Goal: Use online tool/utility: Utilize a website feature to perform a specific function

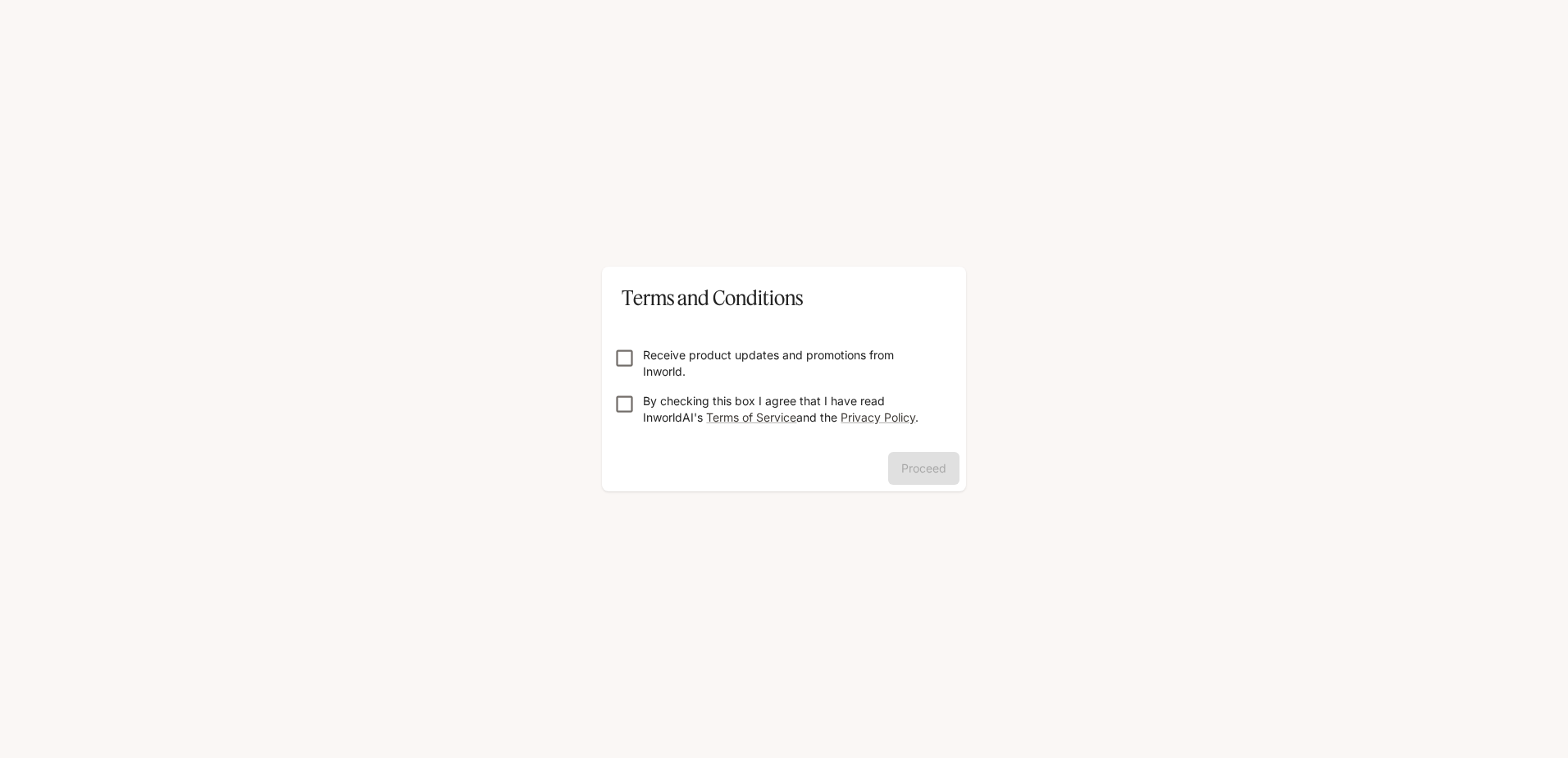
click at [707, 362] on p "Receive product updates and promotions from Inworld." at bounding box center [791, 363] width 295 height 33
click at [654, 406] on p "By checking this box I agree that I have read InworldAI's Terms of Service and …" at bounding box center [791, 409] width 295 height 33
click at [583, 371] on div "Terms and Conditions Receive product updates and promotions from Inworld. By ch…" at bounding box center [784, 379] width 1568 height 758
click at [951, 456] on button "Proceed" at bounding box center [923, 468] width 72 height 33
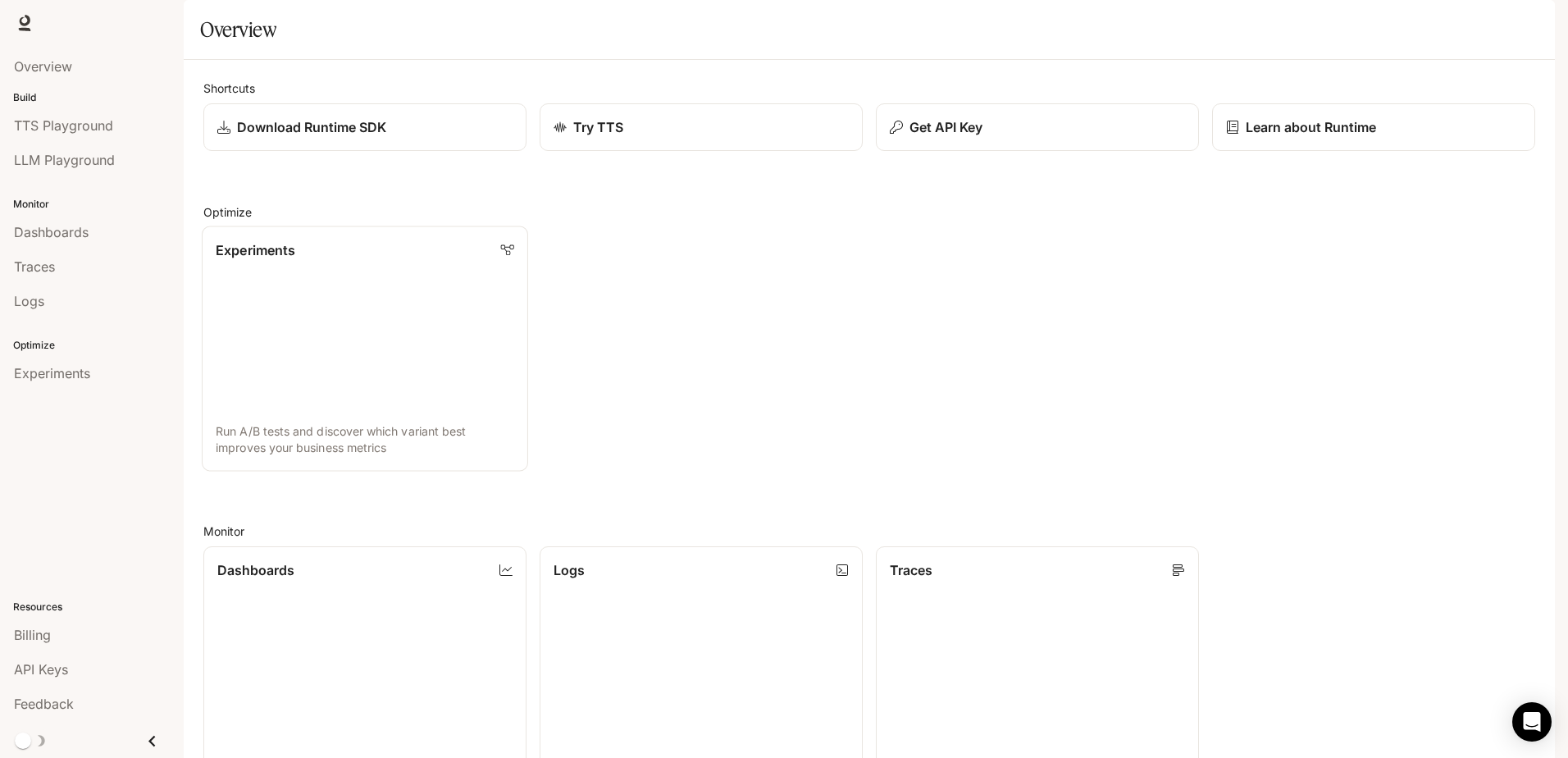
drag, startPoint x: 339, startPoint y: 290, endPoint x: 249, endPoint y: 354, distance: 110.4
click at [264, 367] on div "Shortcuts Download Runtime SDK Try TTS Get API Key Learn about Runtime Optimize…" at bounding box center [869, 593] width 1332 height 1028
click at [48, 161] on span "LLM Playground" at bounding box center [65, 160] width 101 height 19
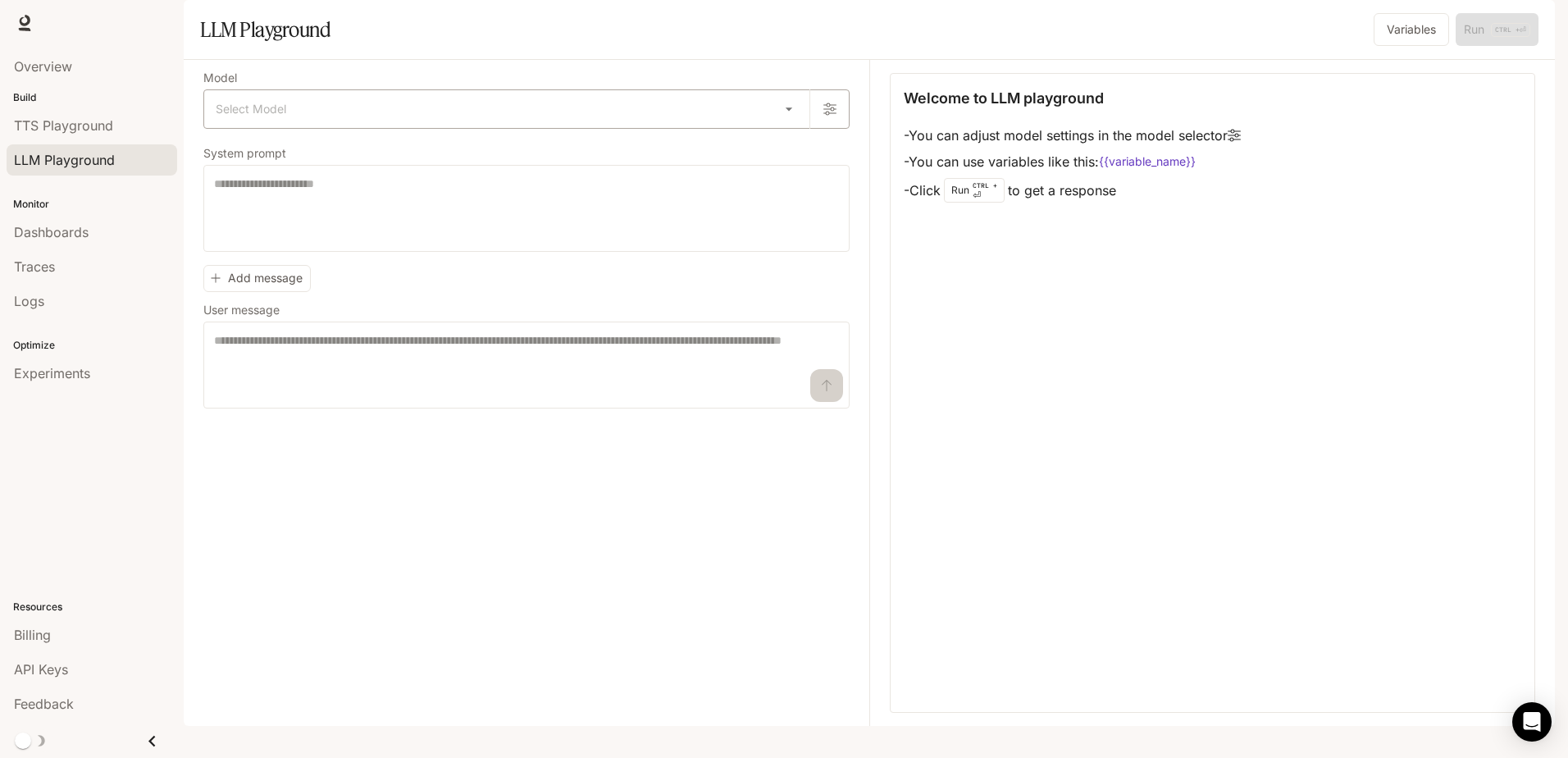
click at [485, 149] on body "Skip to main content Runtime Runtime Documentation Documentation Portal Overvie…" at bounding box center [784, 379] width 1568 height 758
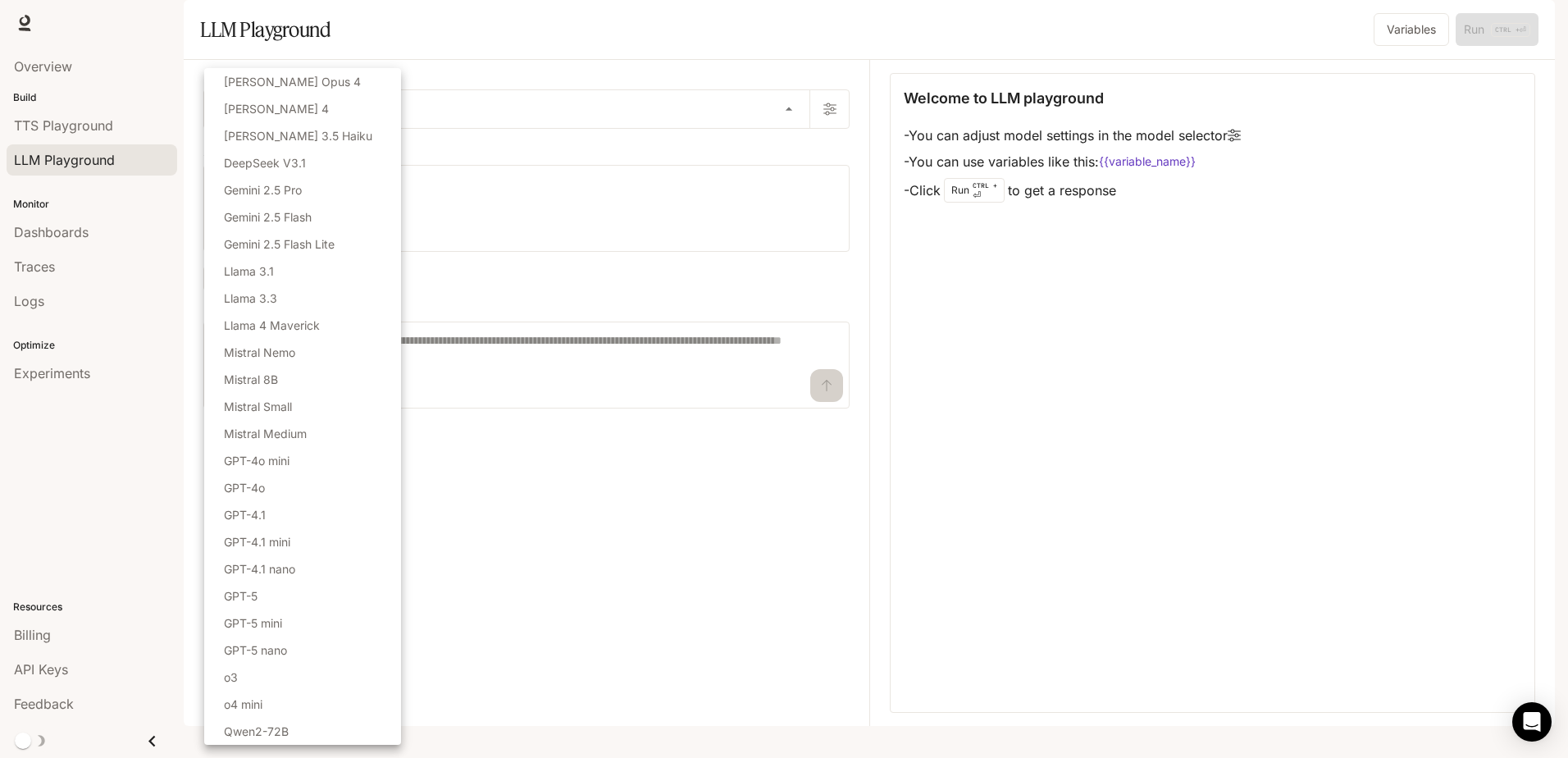
click at [708, 624] on div at bounding box center [784, 379] width 1568 height 758
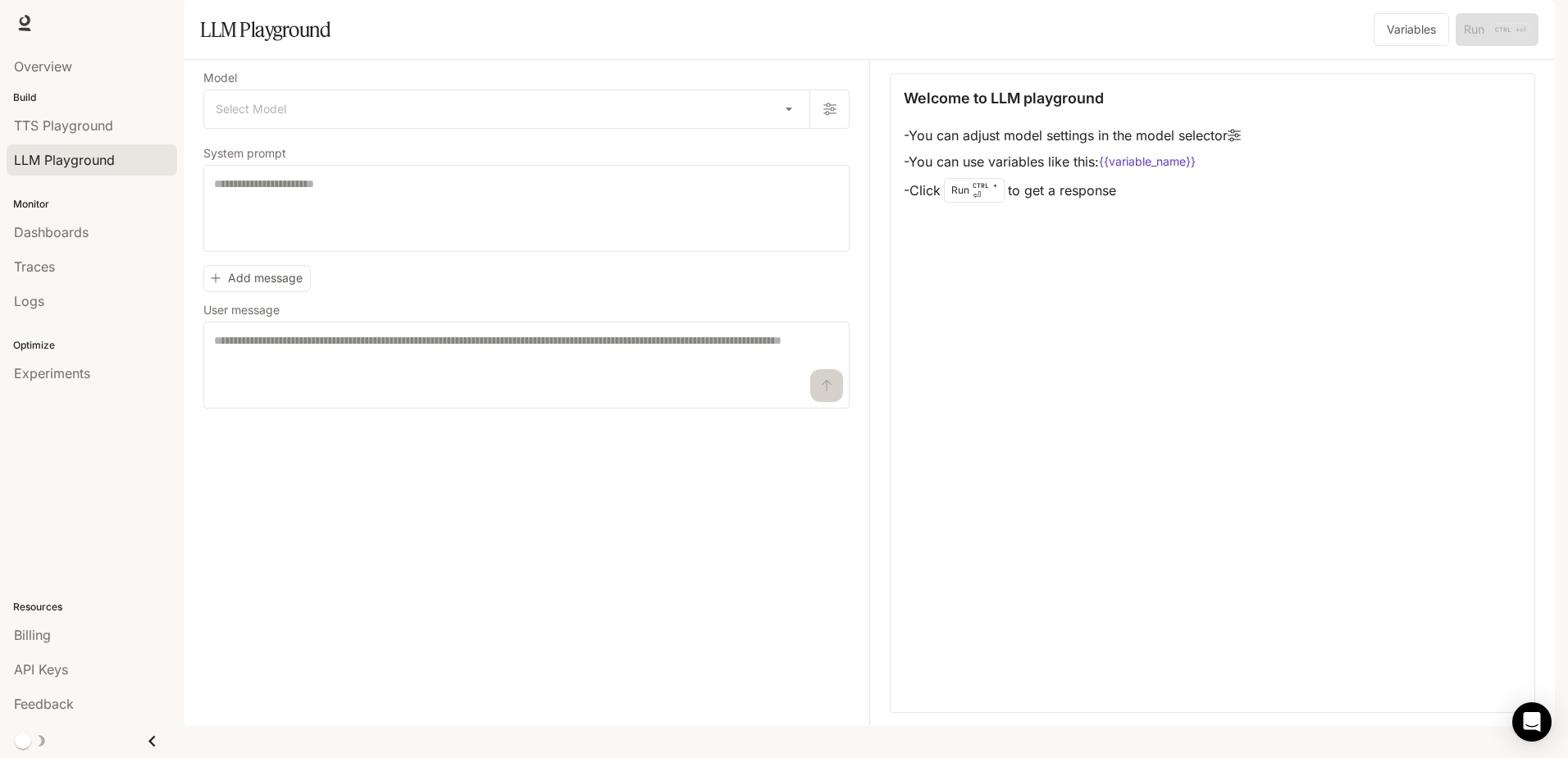
click at [486, 409] on div "Select Model Claude Opus 4 Claude Sonnet 4 Claude 3.5 Haiku DeepSeek V3.1 Gemin…" at bounding box center [784, 379] width 1568 height 758
drag, startPoint x: 273, startPoint y: 134, endPoint x: 276, endPoint y: 146, distance: 12.4
click at [273, 129] on div "Select Model ​" at bounding box center [526, 109] width 646 height 40
click at [280, 155] on body "Skip to main content Runtime Runtime Documentation Documentation Portal Overvie…" at bounding box center [784, 379] width 1568 height 758
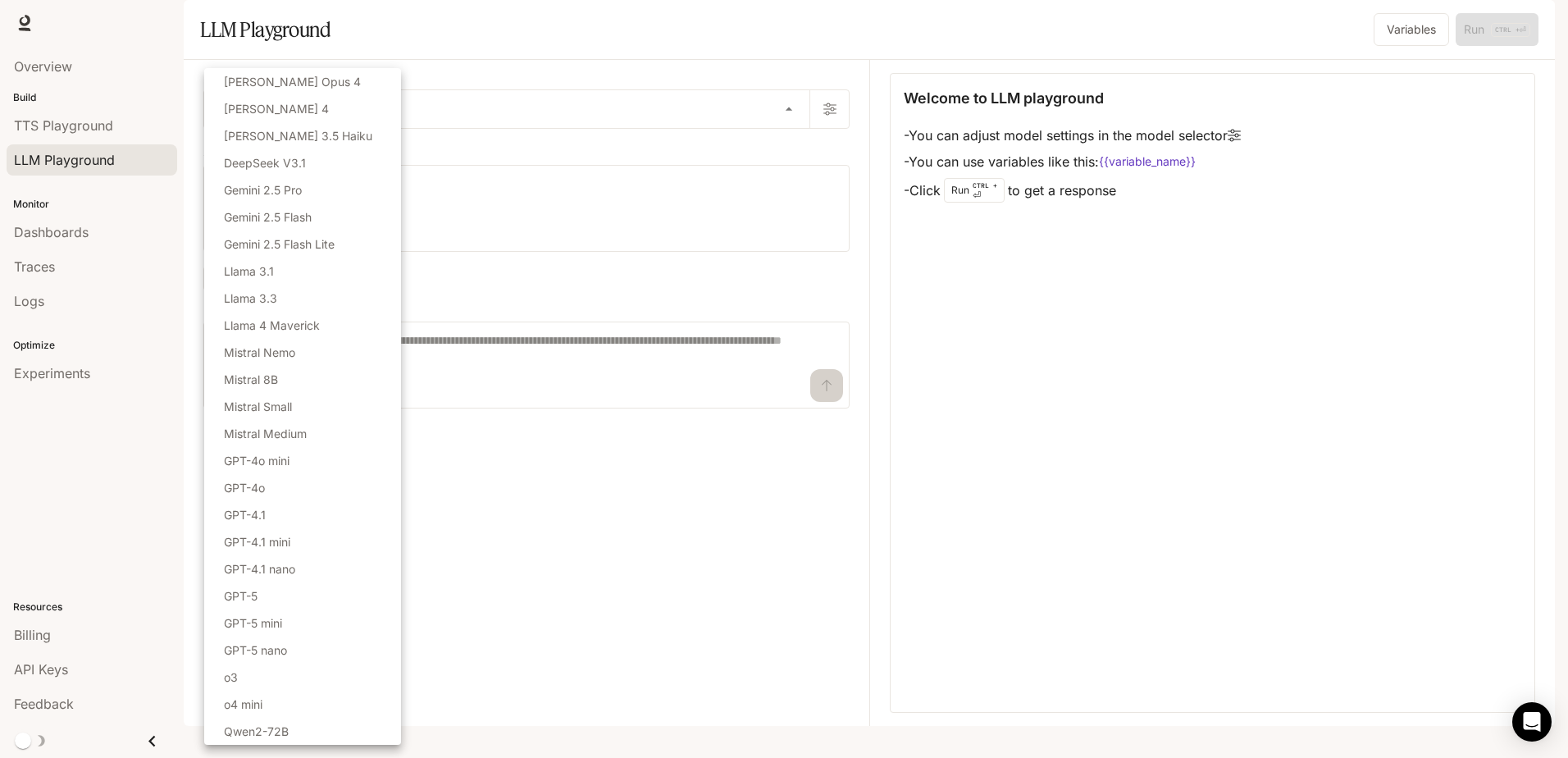
drag, startPoint x: 614, startPoint y: 612, endPoint x: 614, endPoint y: 592, distance: 20.0
click at [615, 611] on div at bounding box center [784, 379] width 1568 height 758
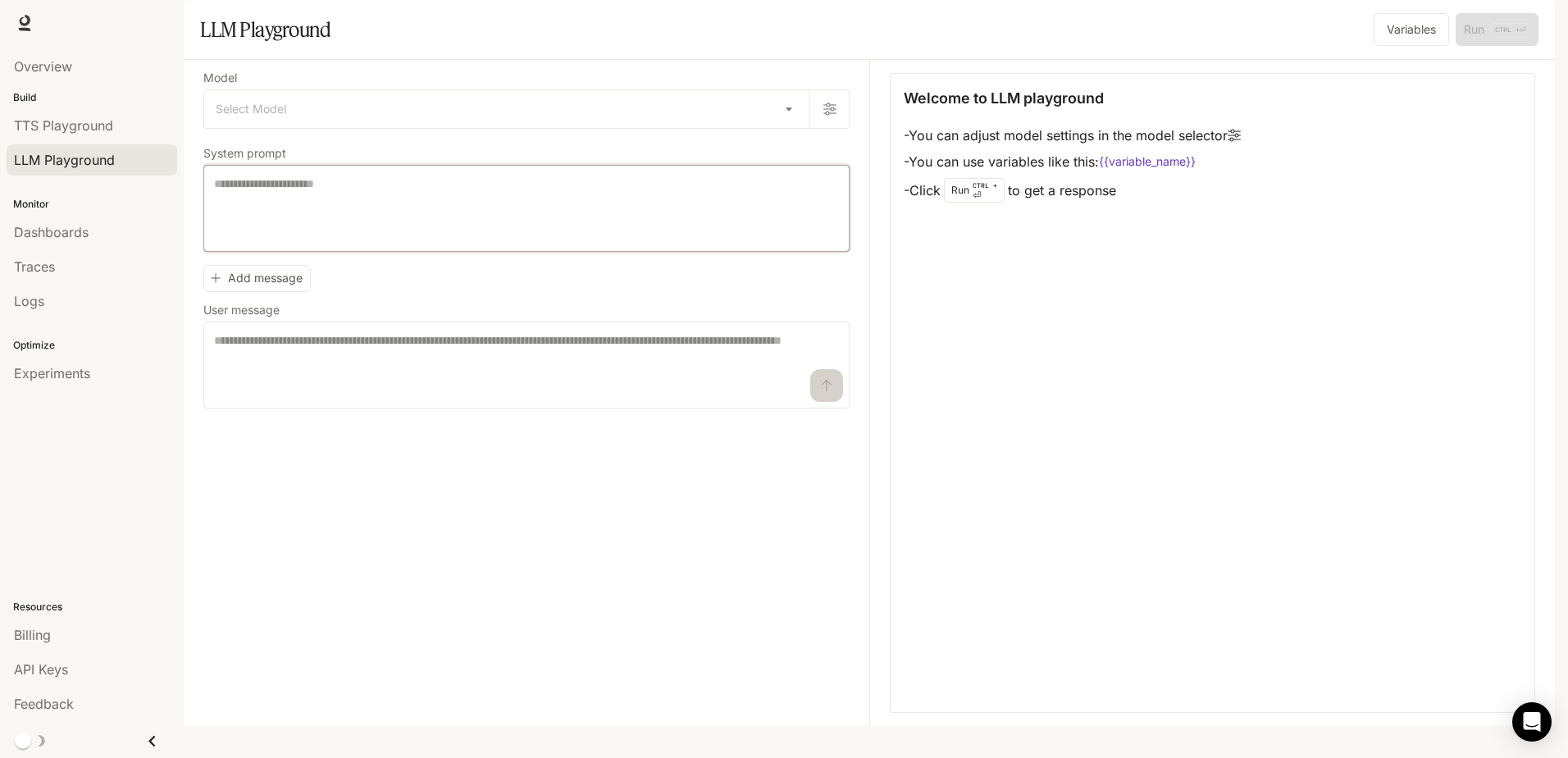
click at [354, 238] on textarea at bounding box center [526, 208] width 625 height 65
click at [275, 168] on body "Skip to main content Runtime Runtime Documentation Documentation Portal Overvie…" at bounding box center [784, 379] width 1568 height 758
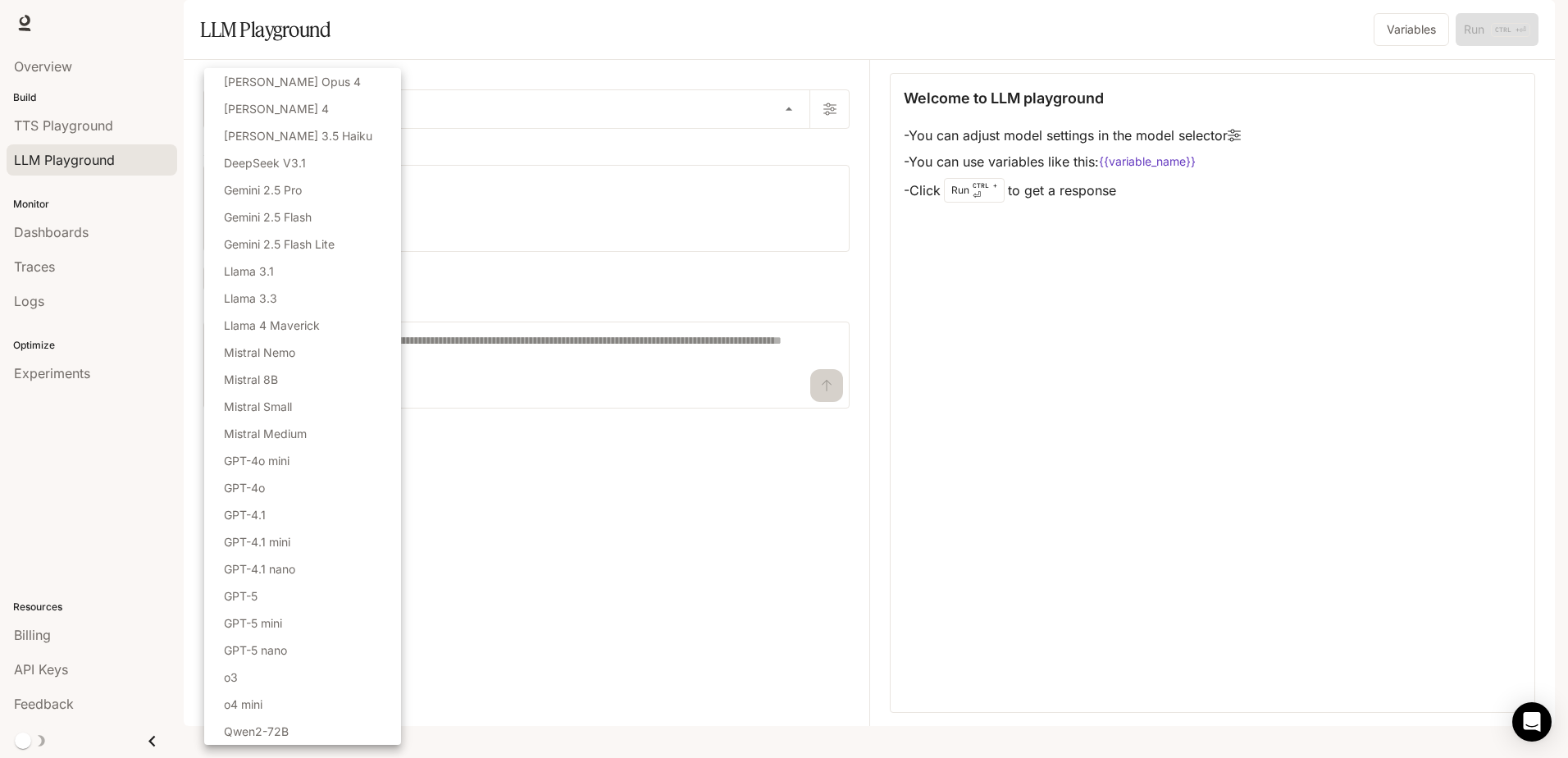
drag, startPoint x: 616, startPoint y: 157, endPoint x: 646, endPoint y: 152, distance: 30.4
click at [618, 157] on div at bounding box center [784, 379] width 1568 height 758
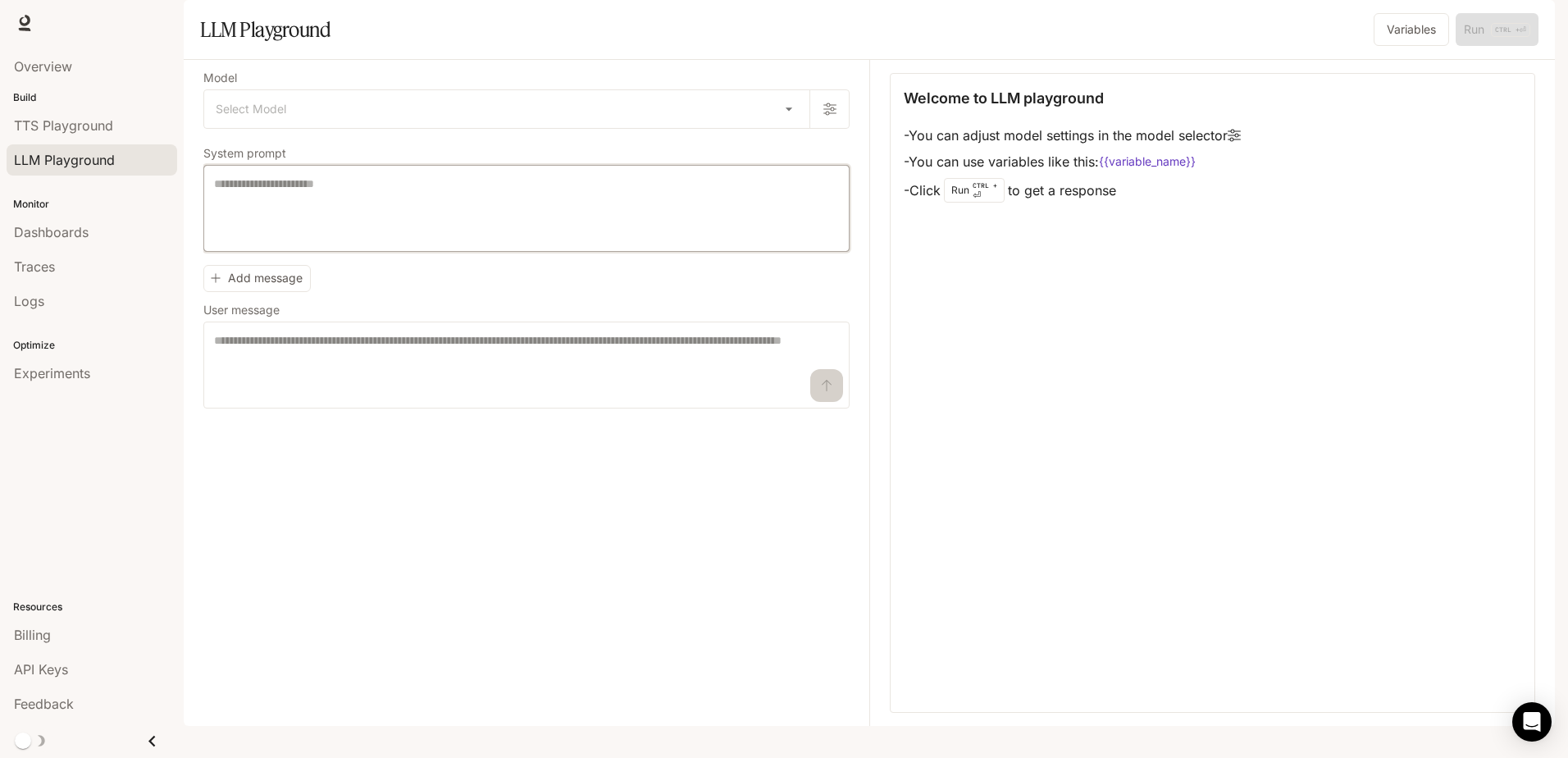
click at [265, 233] on textarea at bounding box center [526, 208] width 625 height 65
type textarea "*"
drag, startPoint x: 1115, startPoint y: 234, endPoint x: 1061, endPoint y: 238, distance: 54.1
click at [1061, 206] on li "- Click Run CTRL + ⏎ to get a response" at bounding box center [1072, 189] width 337 height 31
click at [1122, 206] on li "- Click Run CTRL + ⏎ to get a response" at bounding box center [1072, 189] width 337 height 31
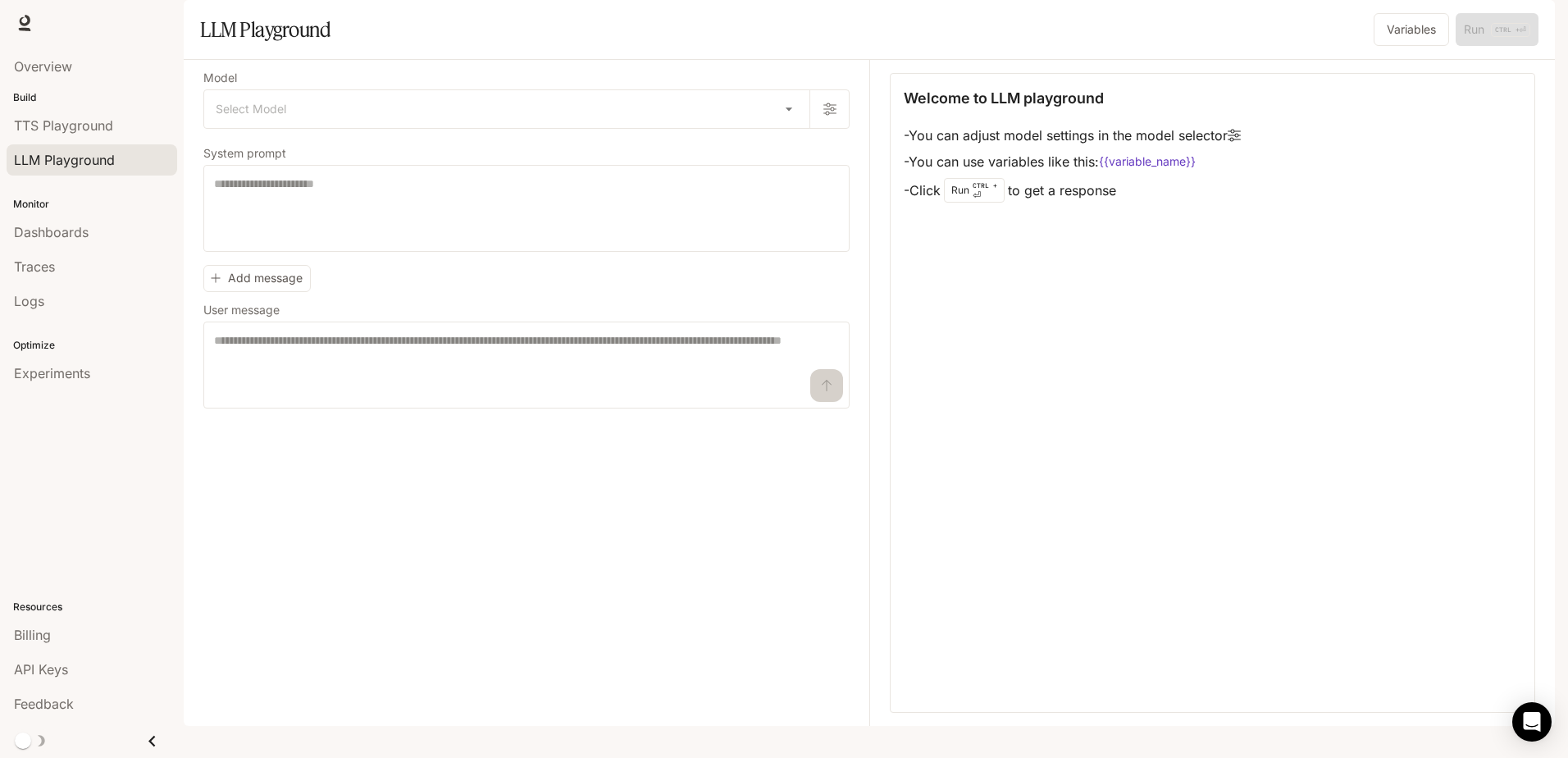
click at [1117, 206] on li "- Click Run CTRL + ⏎ to get a response" at bounding box center [1072, 189] width 337 height 31
click at [1169, 170] on code "{{variable_name}}" at bounding box center [1146, 161] width 96 height 17
click at [421, 144] on body "Skip to main content Runtime Runtime Documentation Documentation Portal Overvie…" at bounding box center [784, 379] width 1568 height 758
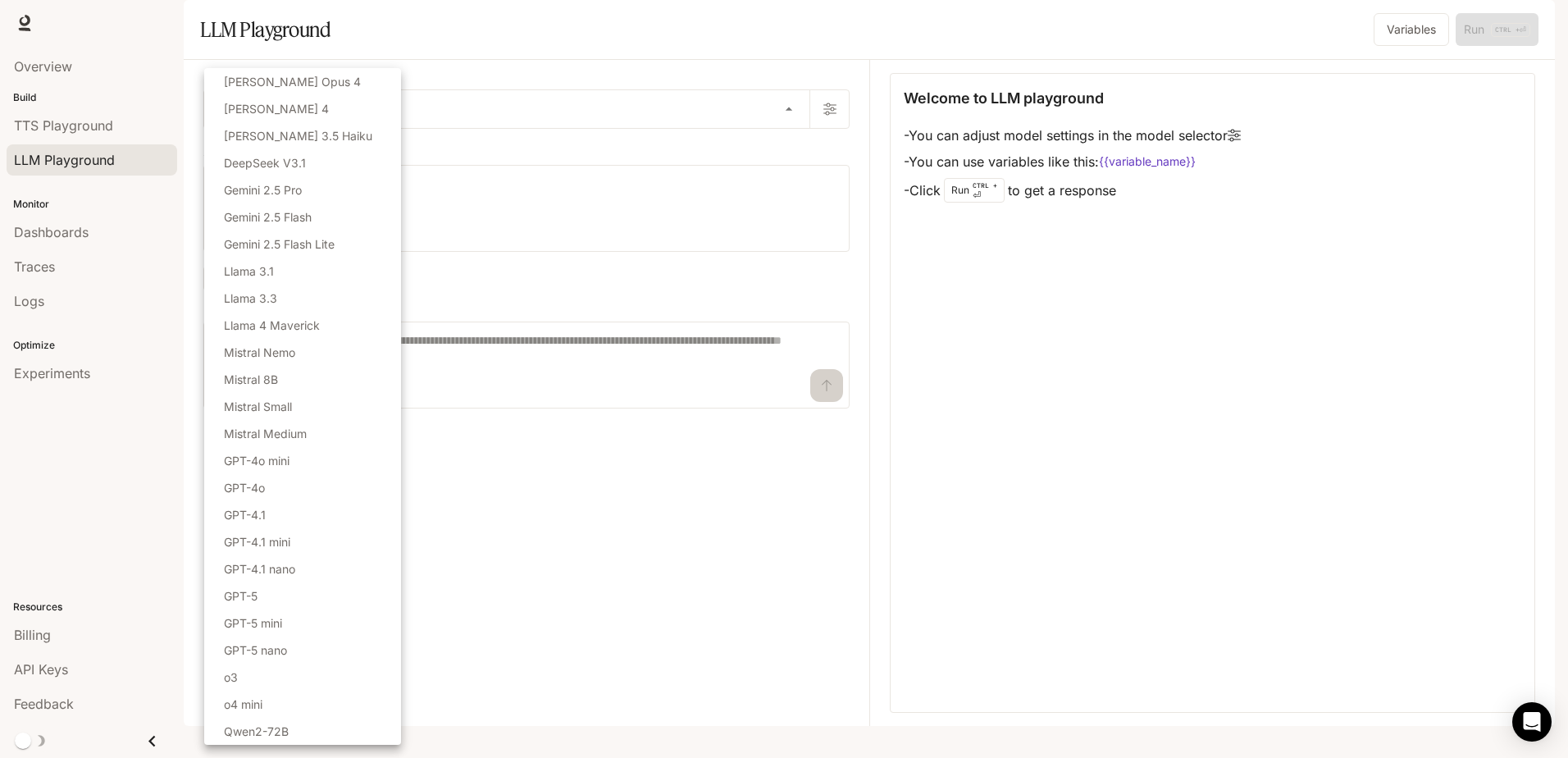
click at [533, 437] on div at bounding box center [784, 379] width 1568 height 758
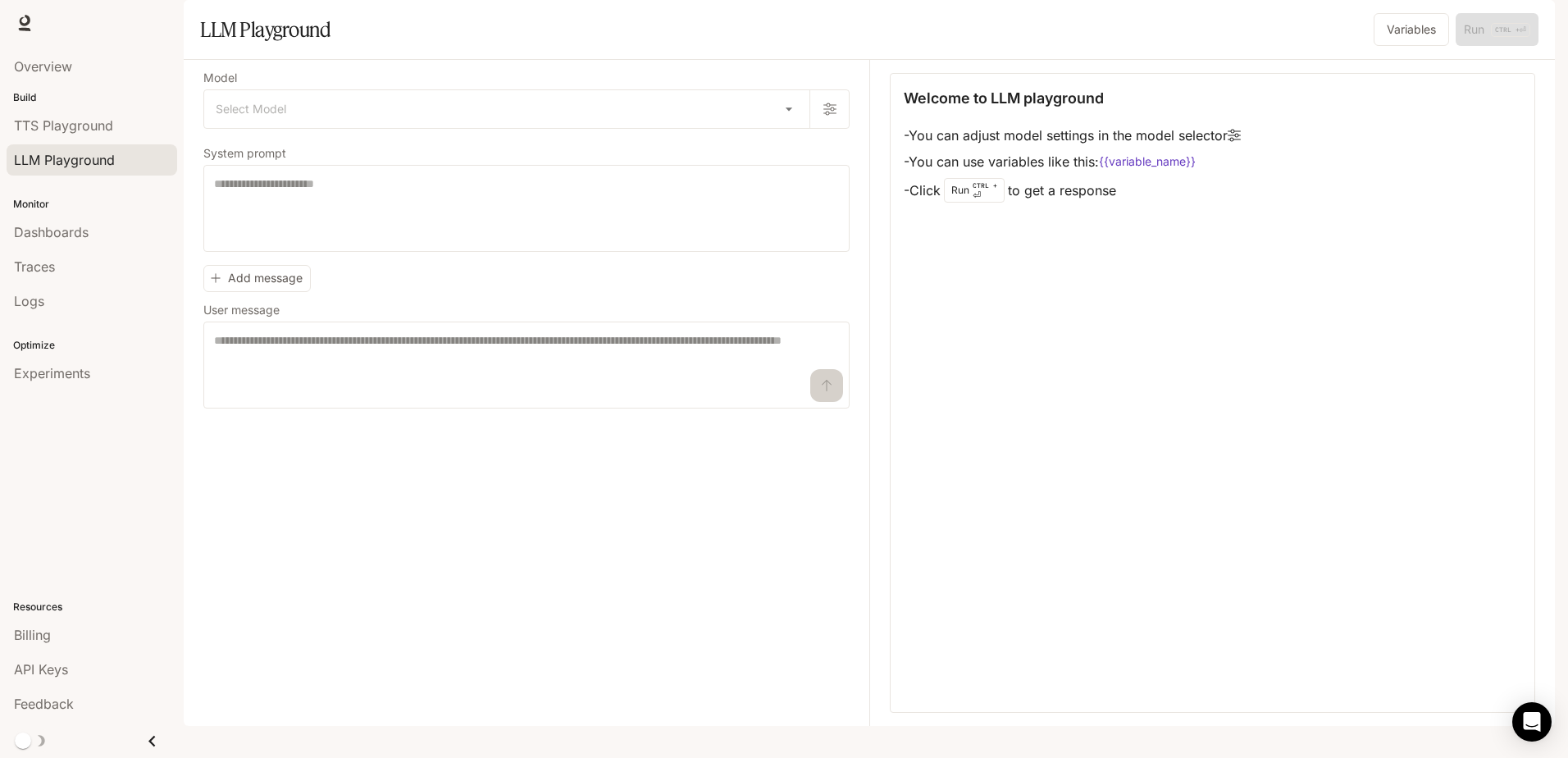
click at [523, 489] on div "Select Model Claude Opus 4 Claude Sonnet 4 Claude 3.5 Haiku DeepSeek V3.1 Gemin…" at bounding box center [784, 379] width 1568 height 758
